Goal: Transaction & Acquisition: Purchase product/service

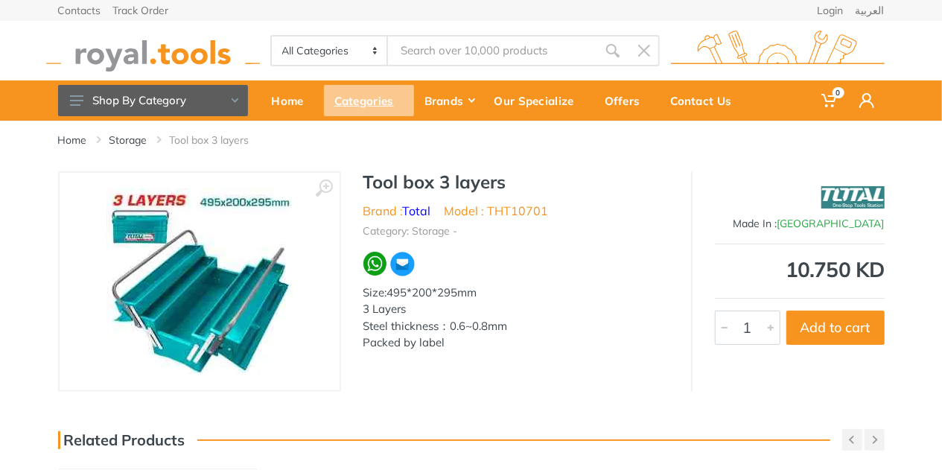
click at [367, 95] on div "Categories" at bounding box center [369, 100] width 90 height 31
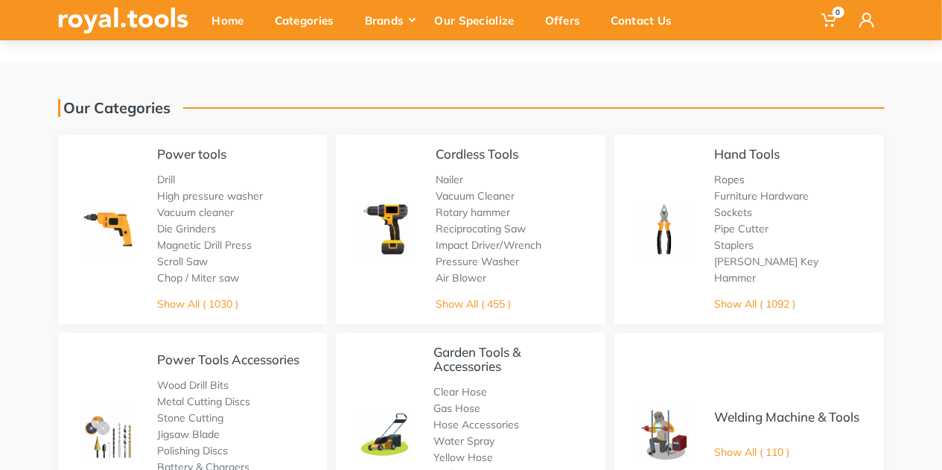
scroll to position [45, 0]
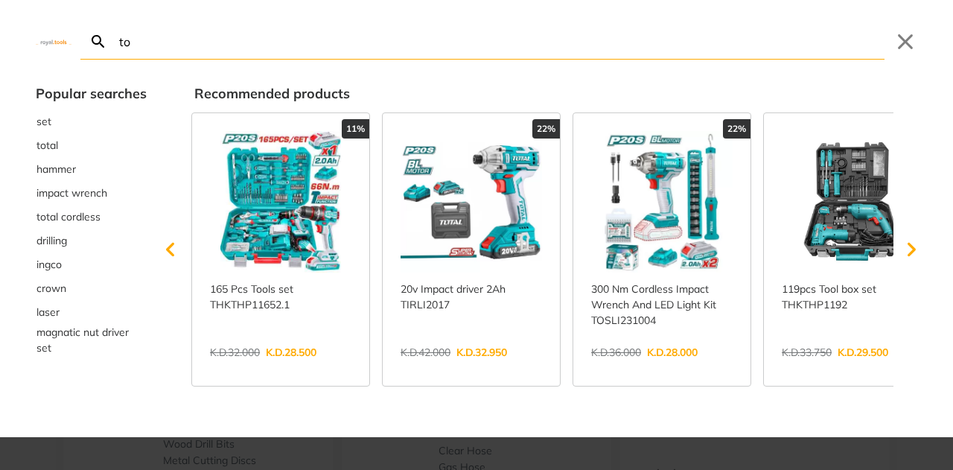
type input "to"
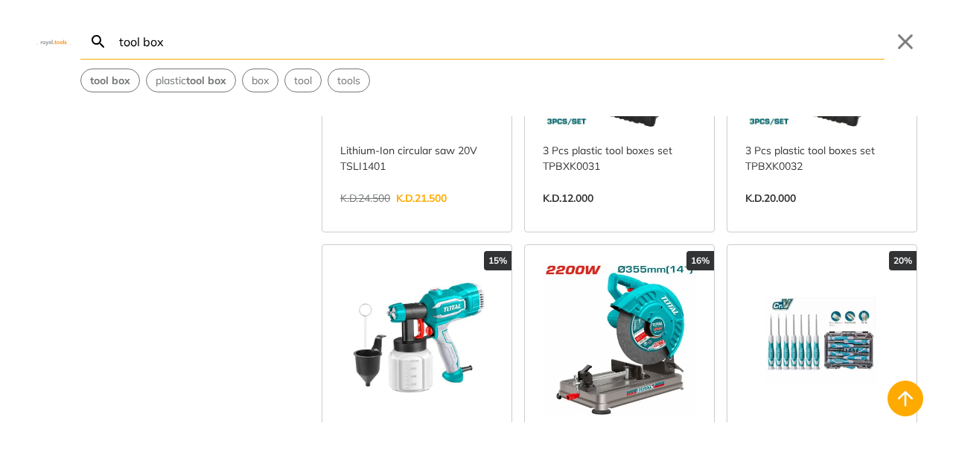
scroll to position [776, 0]
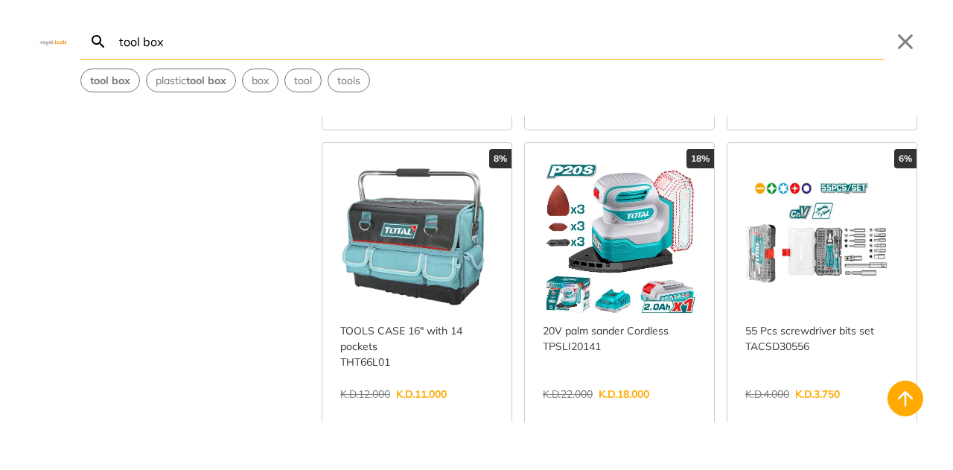
scroll to position [1460, 0]
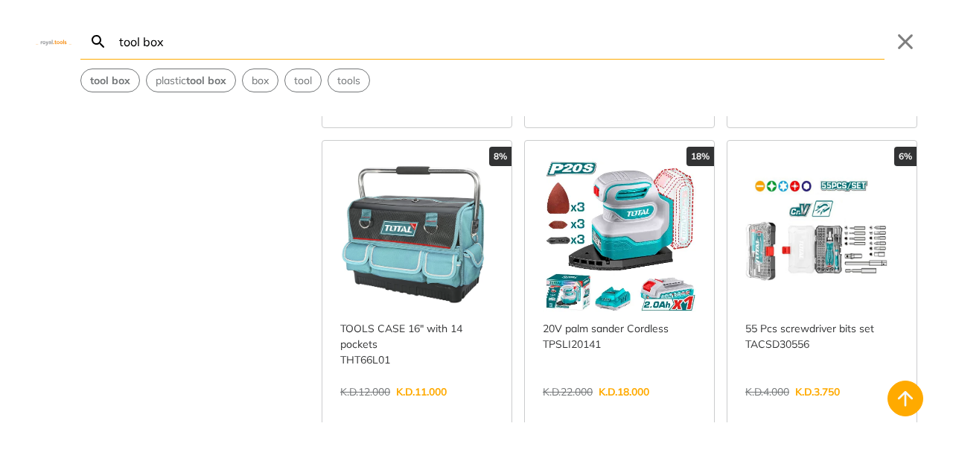
type input "tool box"
click at [807, 407] on link "View more →" at bounding box center [821, 407] width 153 height 0
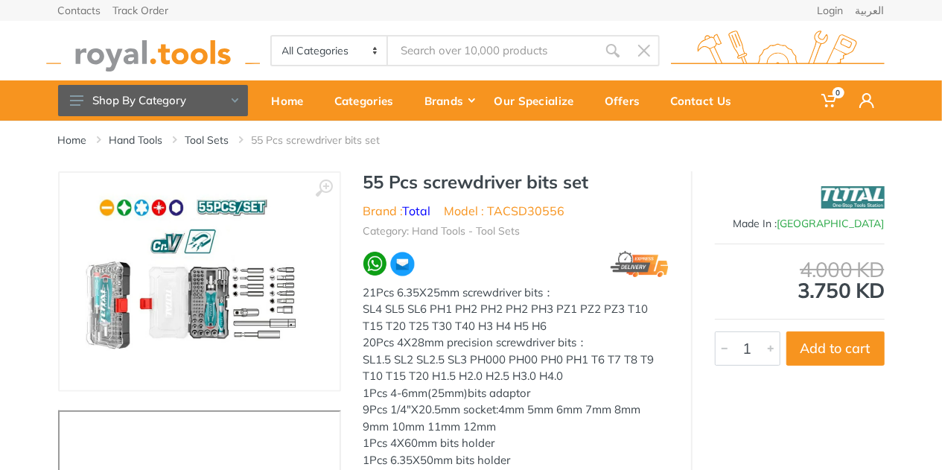
click at [200, 267] on img at bounding box center [199, 282] width 229 height 188
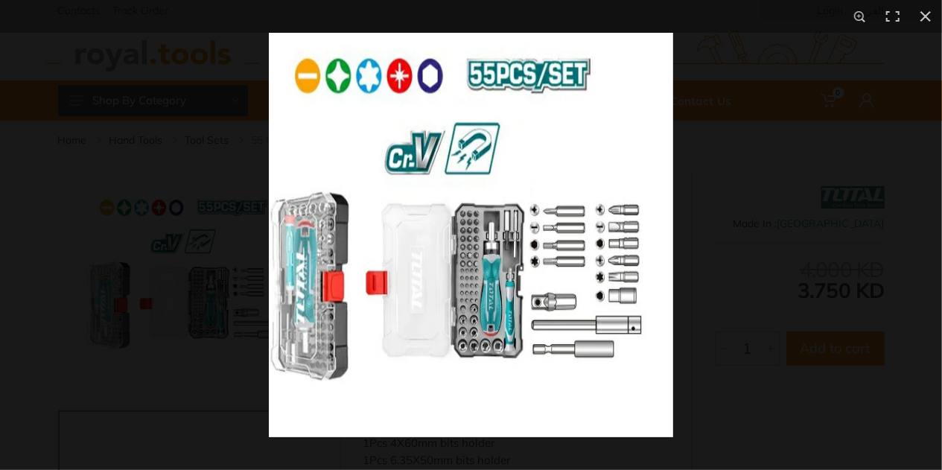
click at [479, 275] on img at bounding box center [471, 235] width 404 height 404
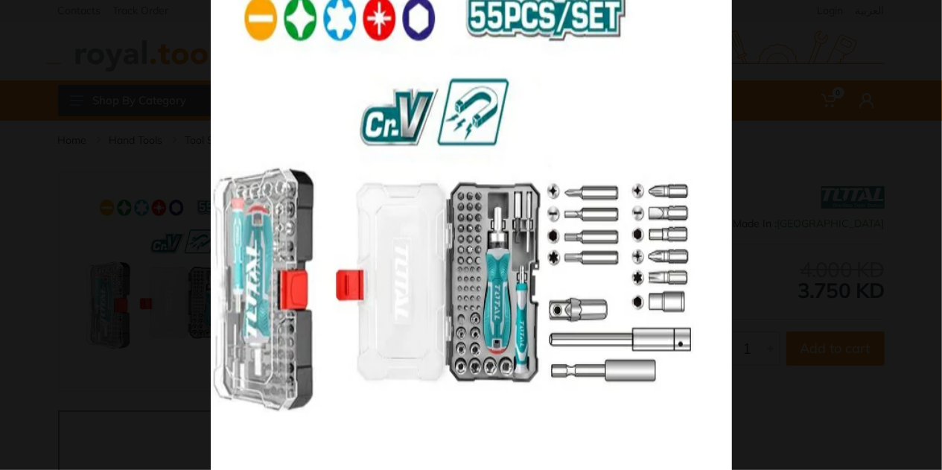
click at [479, 275] on img at bounding box center [471, 223] width 521 height 521
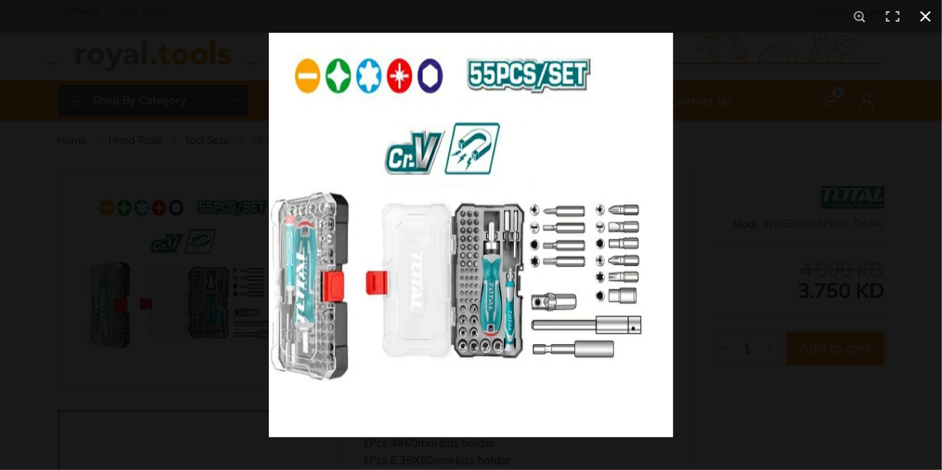
click at [767, 286] on div at bounding box center [740, 268] width 942 height 470
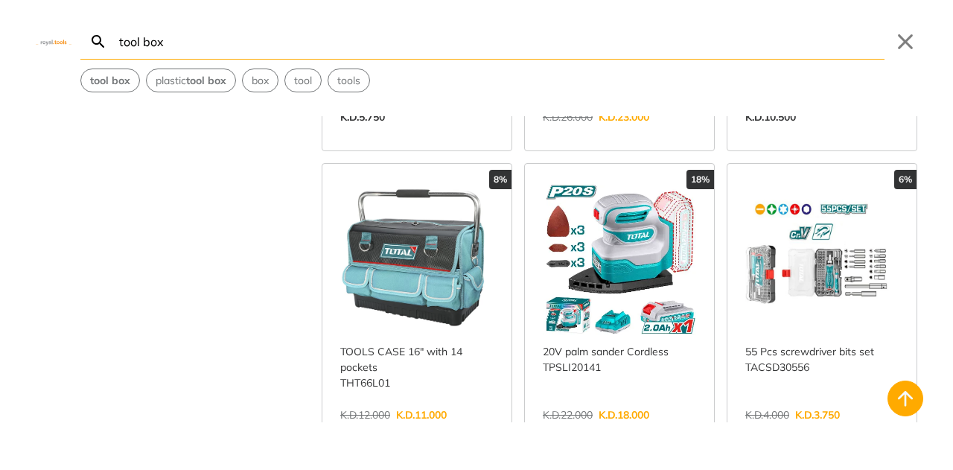
scroll to position [1443, 0]
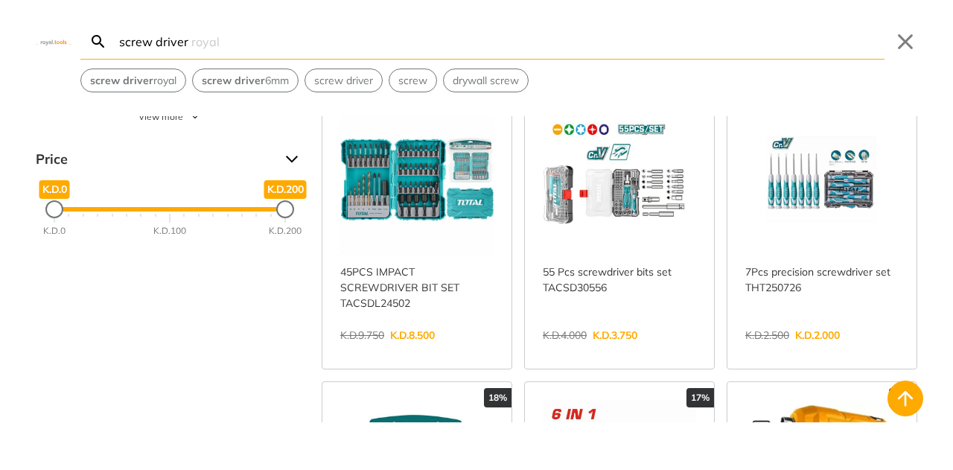
scroll to position [70, 0]
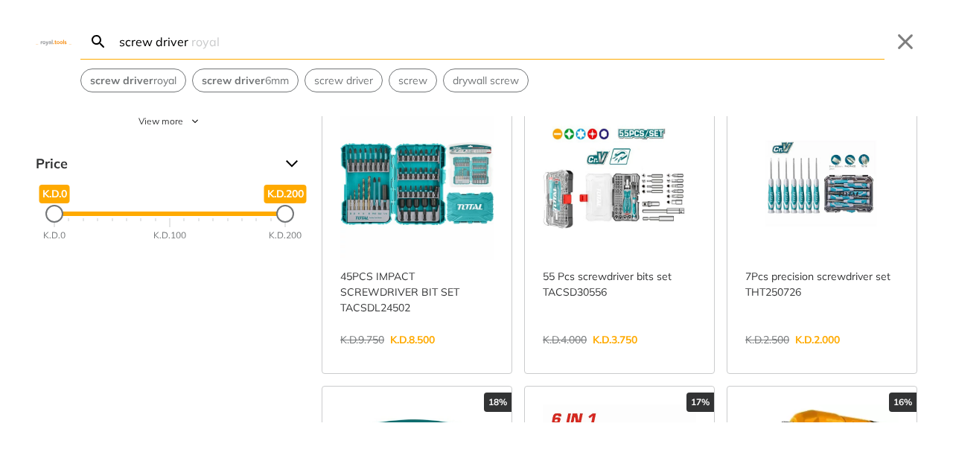
type input "screw driver"
click at [832, 355] on link "View more →" at bounding box center [821, 355] width 153 height 0
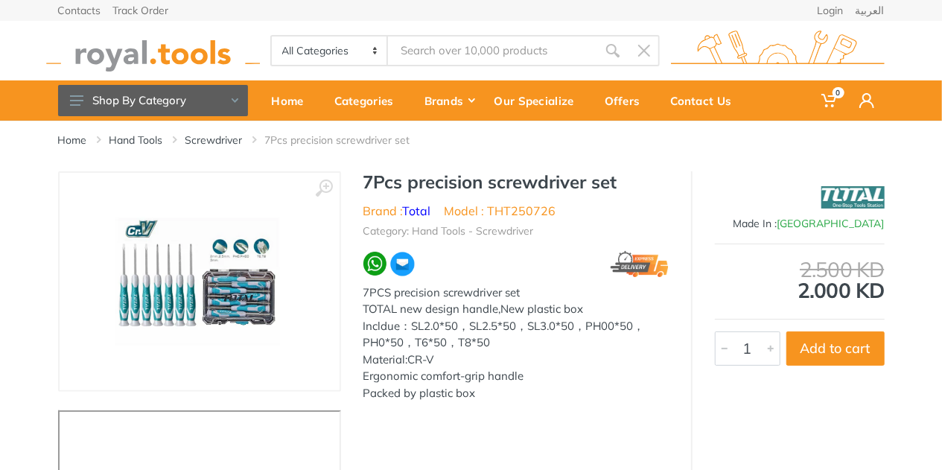
click at [220, 267] on img at bounding box center [200, 282] width 228 height 188
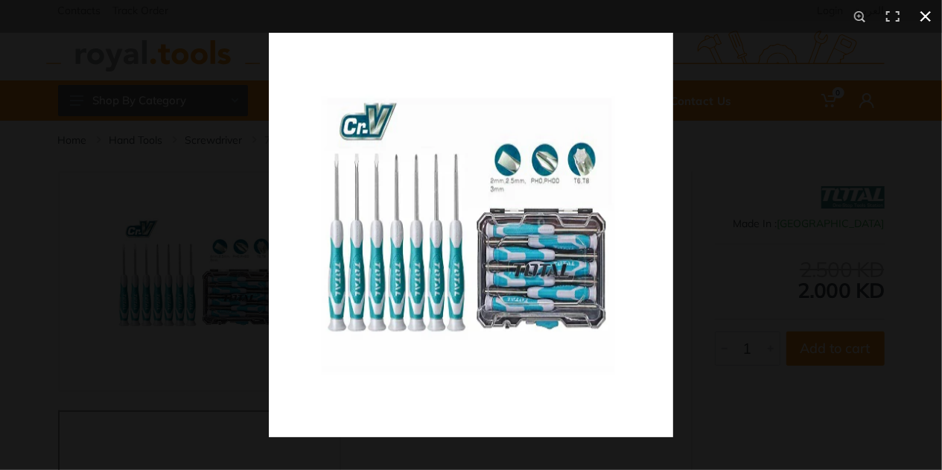
click at [767, 288] on div at bounding box center [740, 268] width 942 height 470
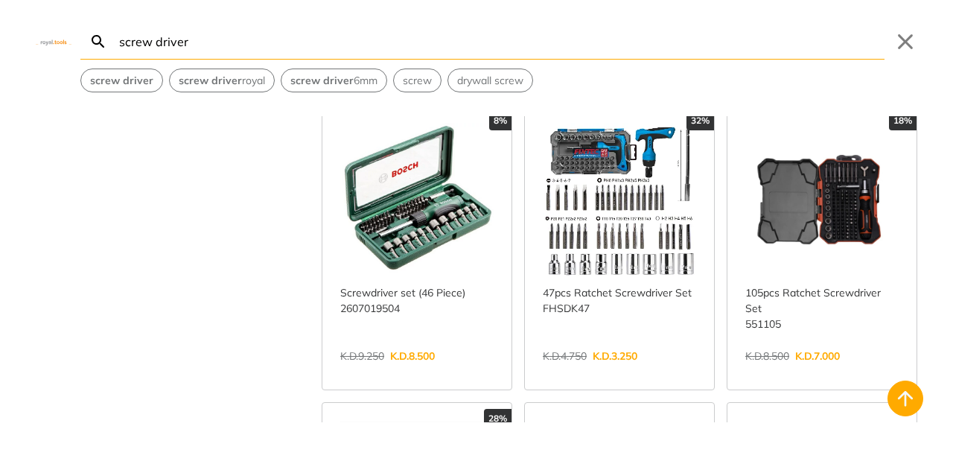
scroll to position [1230, 0]
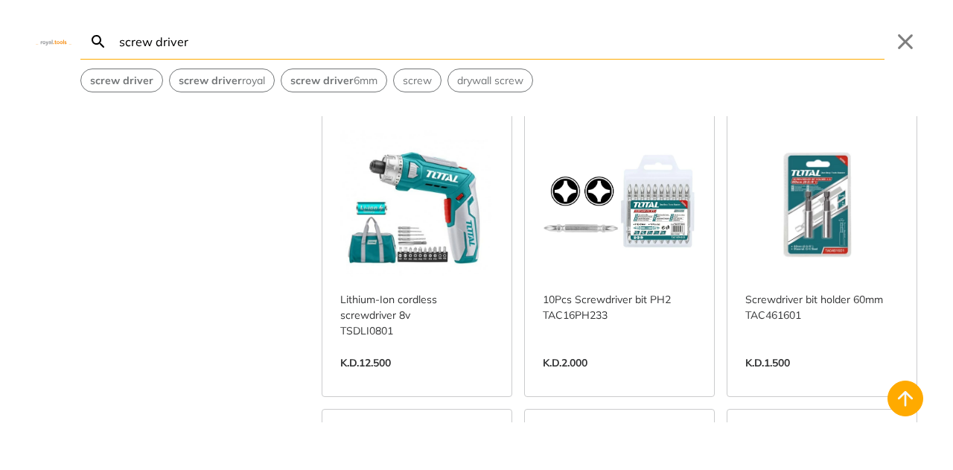
scroll to position [2976, 0]
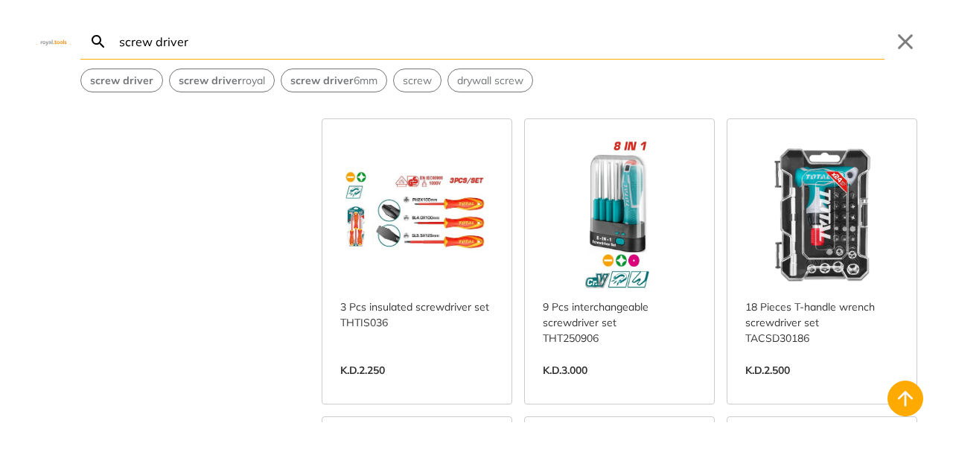
scroll to position [3857, 0]
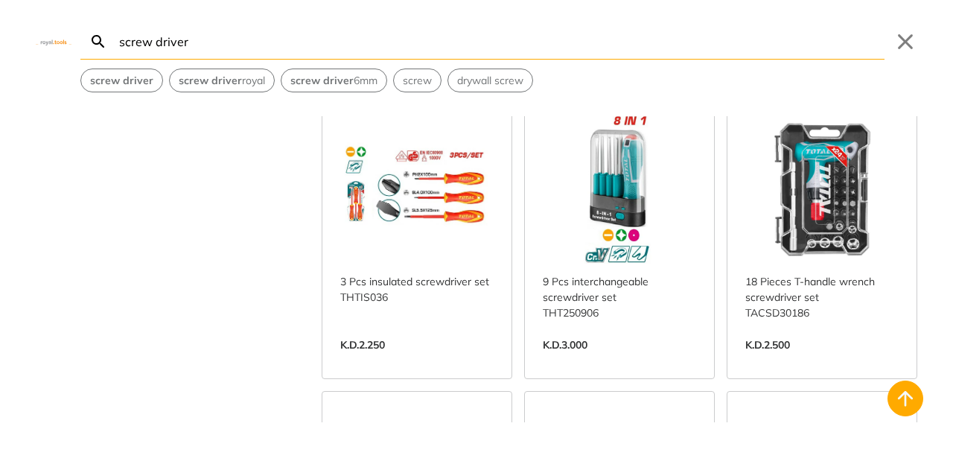
click at [595, 360] on link "View more →" at bounding box center [619, 360] width 153 height 0
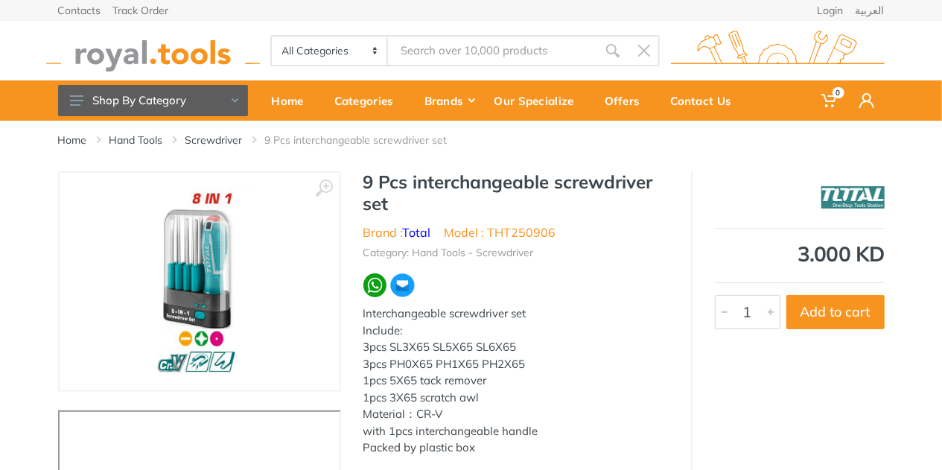
click at [173, 293] on img at bounding box center [199, 282] width 116 height 188
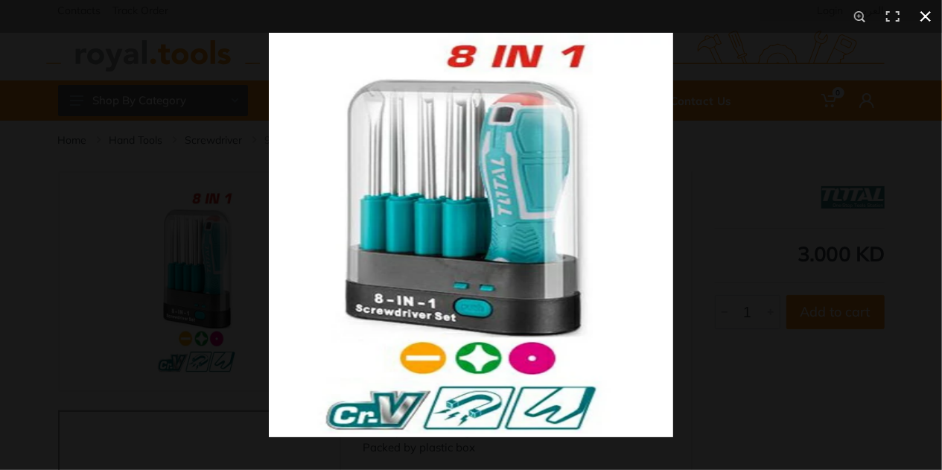
click at [722, 275] on div at bounding box center [740, 268] width 942 height 470
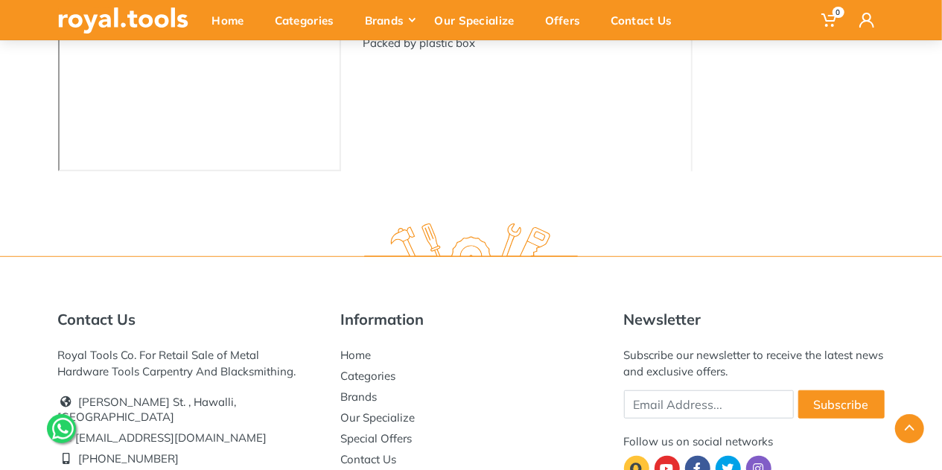
scroll to position [406, 0]
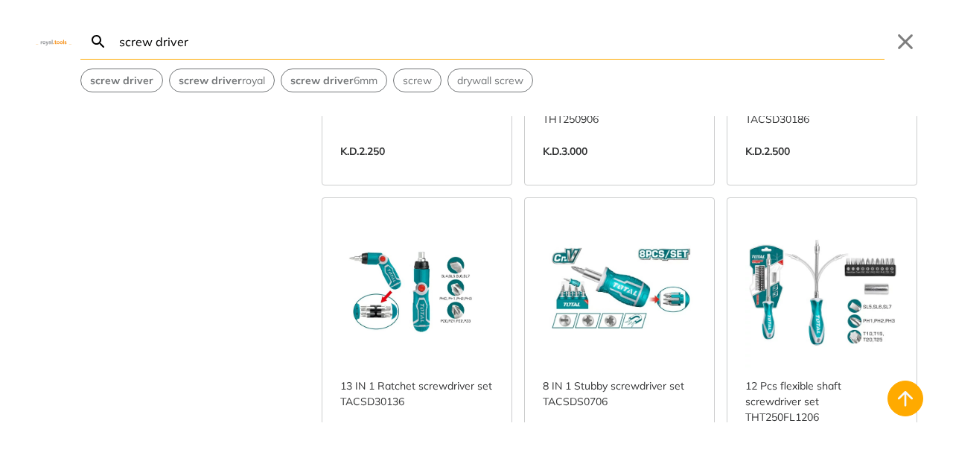
scroll to position [4051, 0]
click at [604, 464] on link "View more →" at bounding box center [619, 464] width 153 height 0
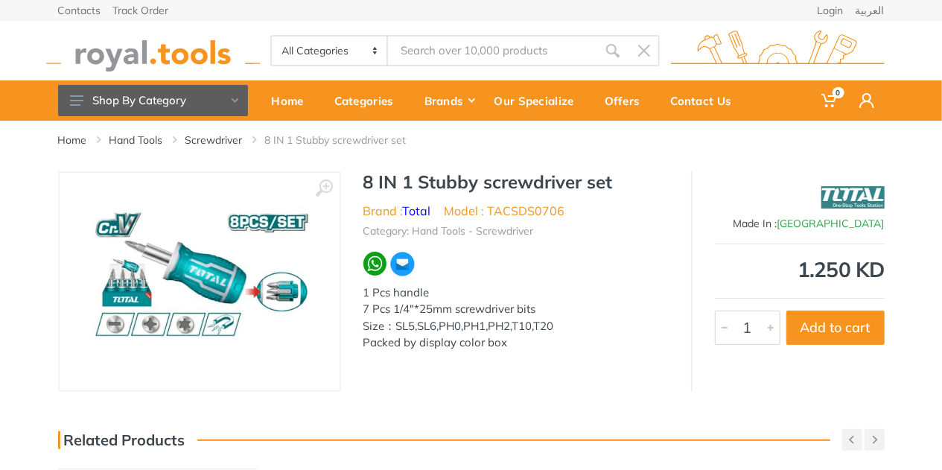
click at [191, 276] on img at bounding box center [199, 282] width 237 height 188
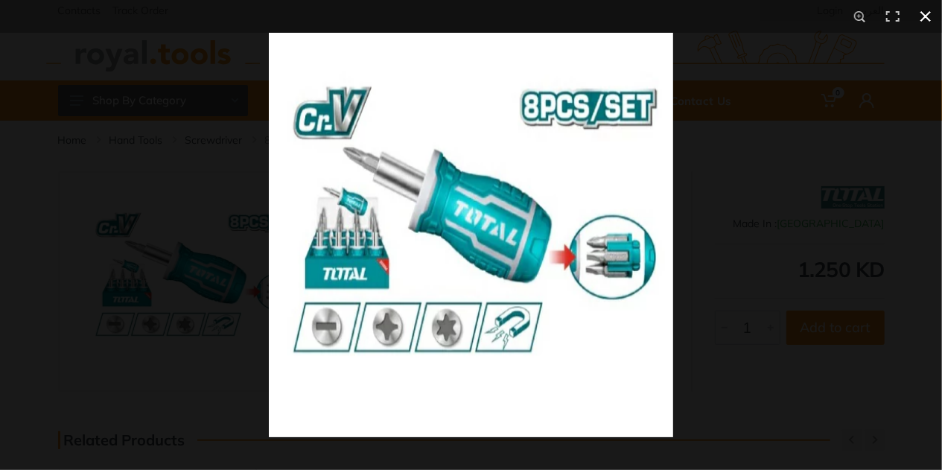
click at [191, 276] on div at bounding box center [471, 235] width 942 height 470
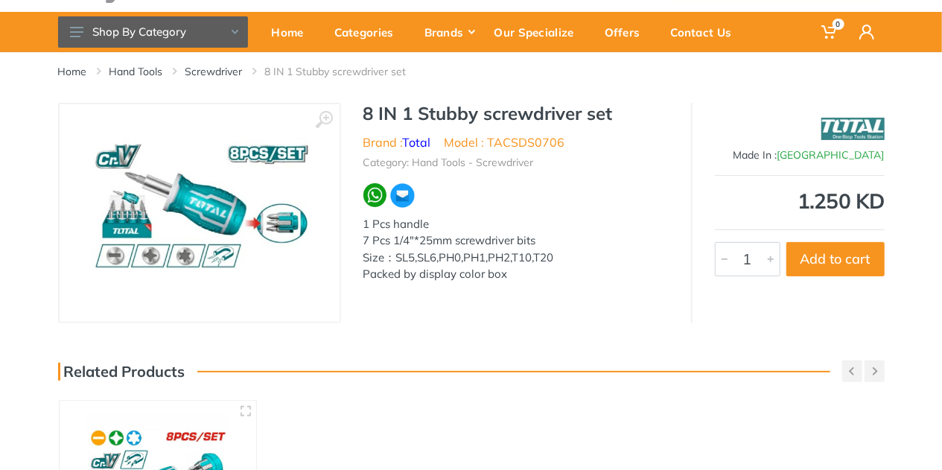
scroll to position [60, 0]
